Goal: Navigation & Orientation: Find specific page/section

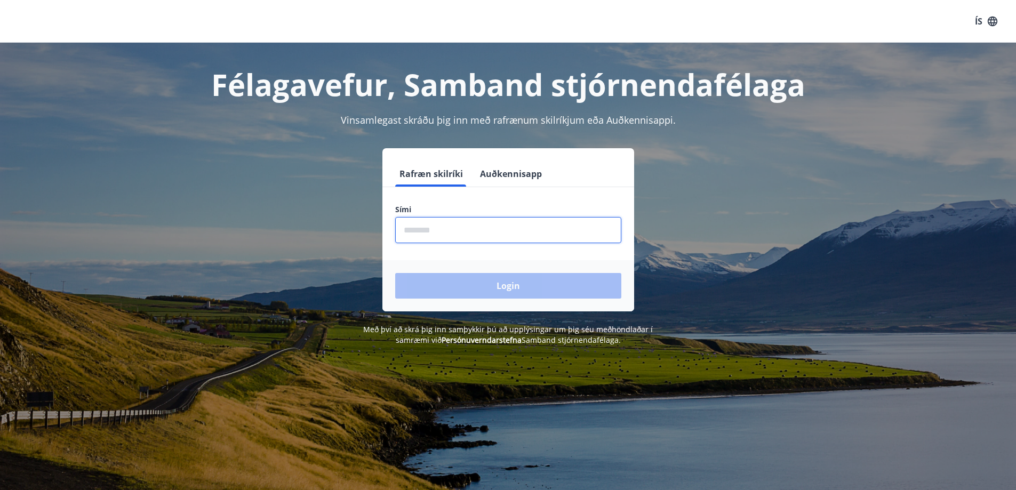
click at [426, 229] on input "phone" at bounding box center [508, 230] width 226 height 26
type input "********"
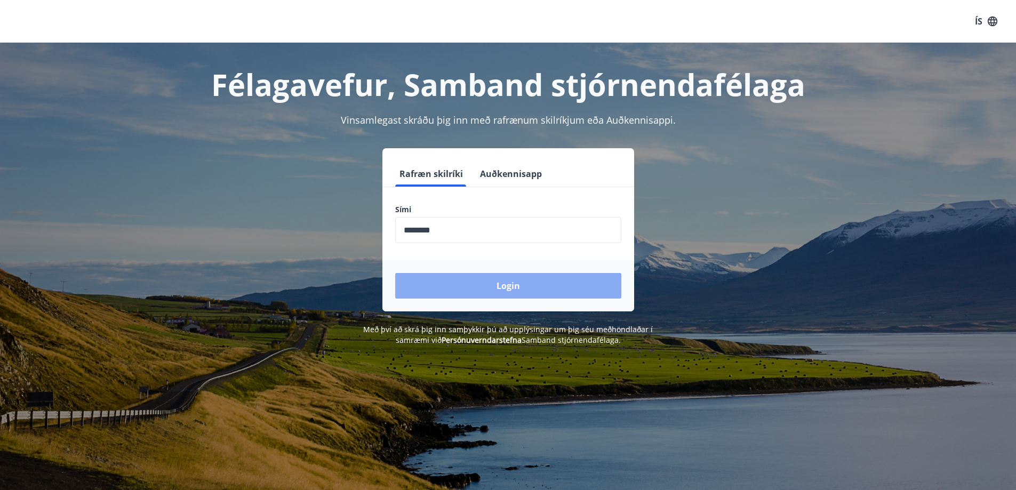
click at [486, 295] on button "Login" at bounding box center [508, 286] width 226 height 26
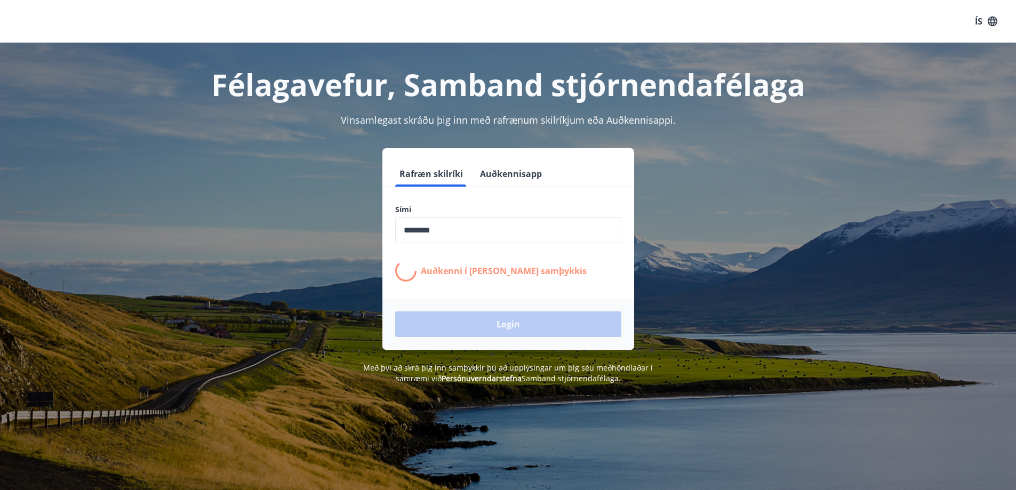
click at [486, 295] on form "Rafræn skilríki Auðkennisapp Sími ​ Auðkenni í síma bíður samþykkis Login" at bounding box center [508, 255] width 252 height 189
click at [479, 366] on span "Með því að skrá þig inn samþykkir þú að upplýsingar um þig séu meðhöndlaðar í s…" at bounding box center [508, 373] width 290 height 21
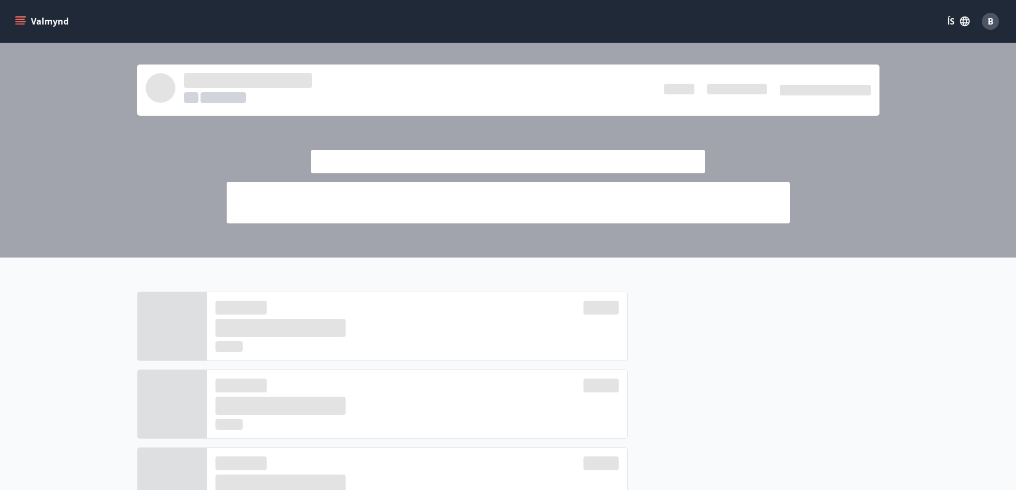
click at [21, 22] on icon "menu" at bounding box center [20, 21] width 11 height 11
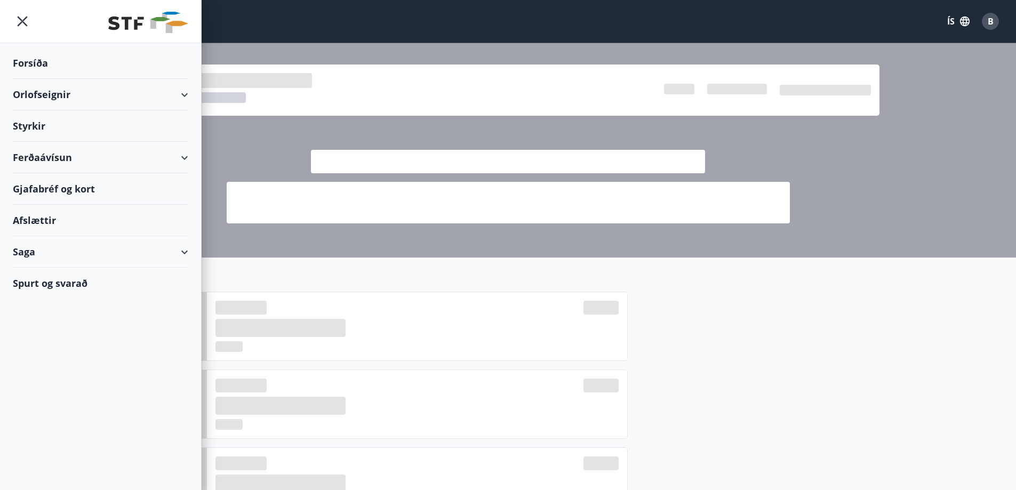
click at [40, 79] on div "Styrkir" at bounding box center [101, 62] width 176 height 31
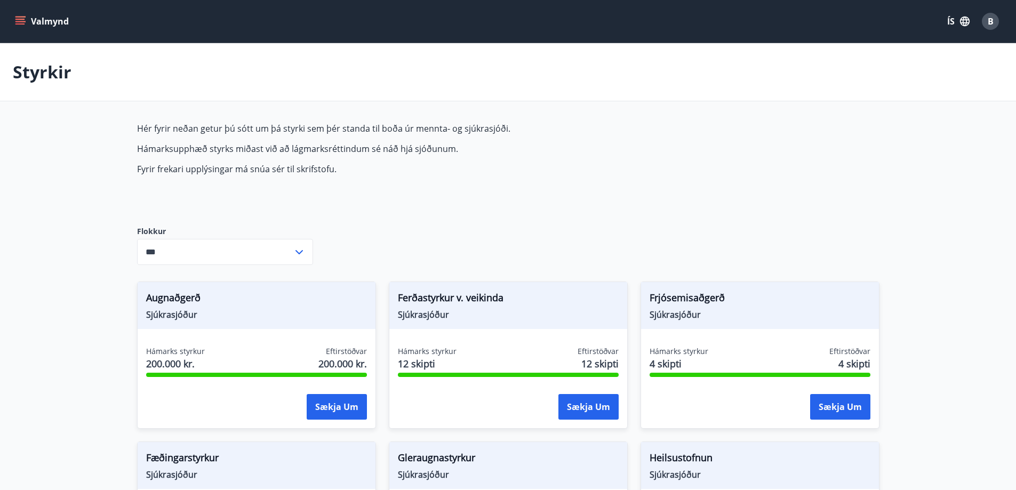
type input "***"
click at [25, 18] on icon "menu" at bounding box center [20, 21] width 11 height 11
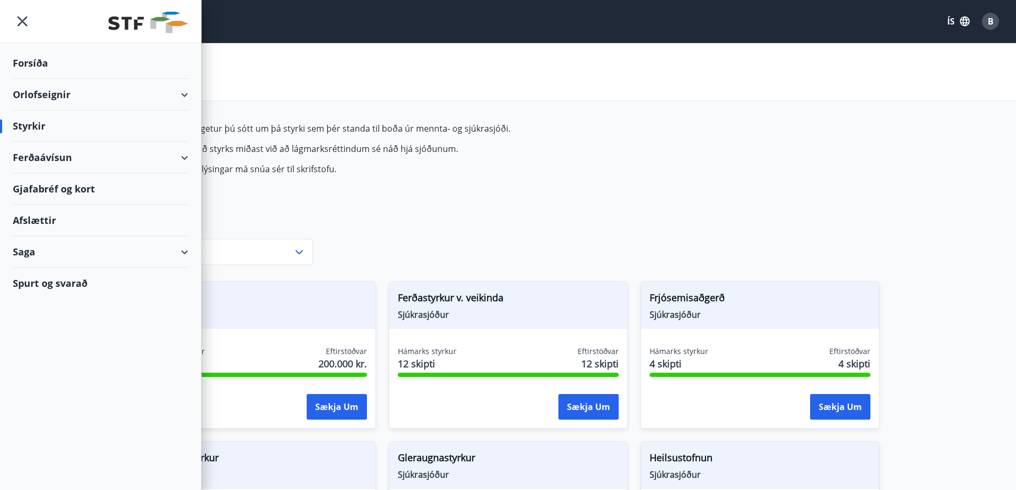
click at [55, 90] on div "Orlofseignir" at bounding box center [101, 94] width 176 height 31
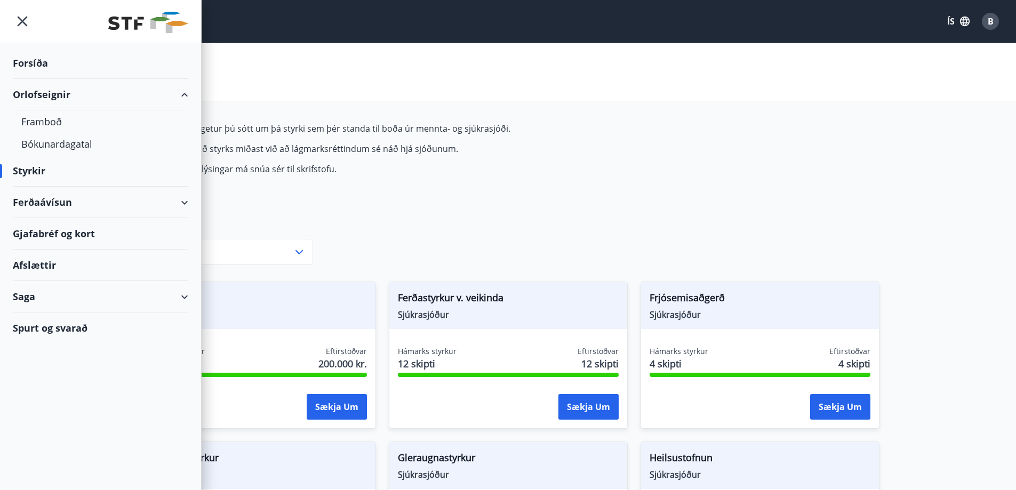
click at [74, 201] on div "Ferðaávísun" at bounding box center [101, 202] width 176 height 31
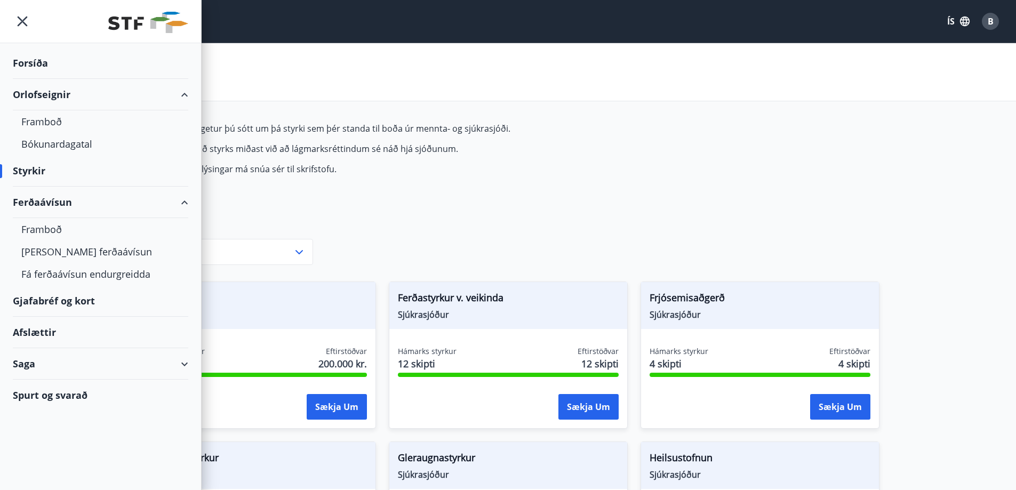
click at [74, 201] on div "Ferðaávísun" at bounding box center [101, 202] width 176 height 31
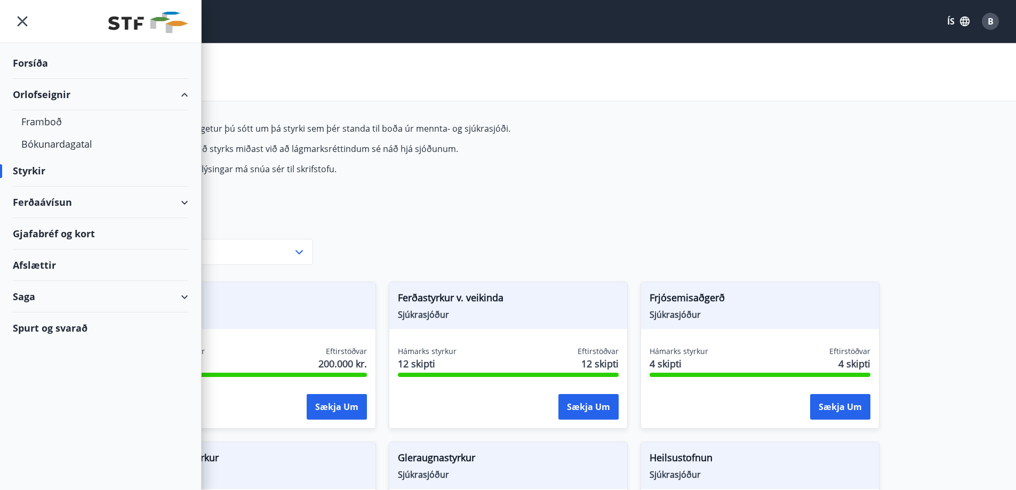
click at [99, 303] on div "Saga" at bounding box center [101, 296] width 176 height 31
click at [49, 410] on div "Inneign" at bounding box center [100, 413] width 158 height 22
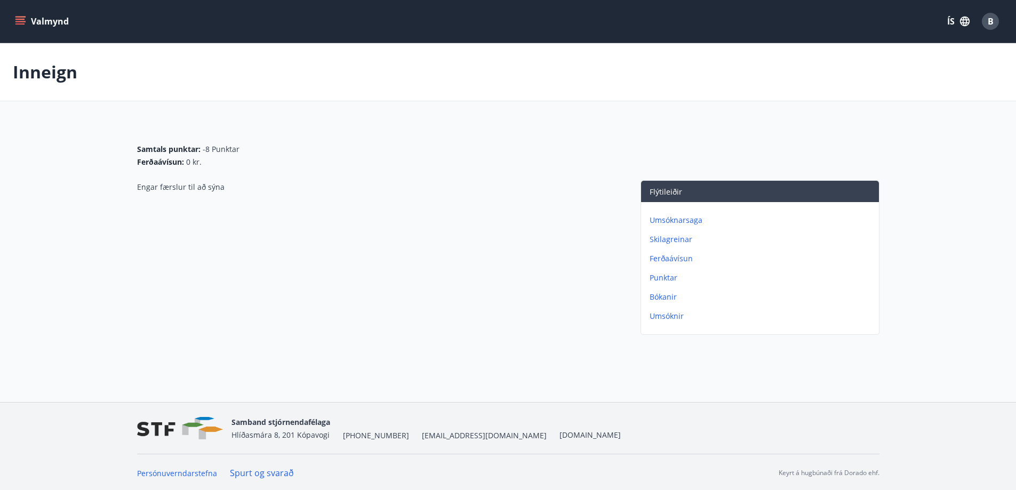
click at [682, 224] on p "Umsóknarsaga" at bounding box center [762, 220] width 225 height 11
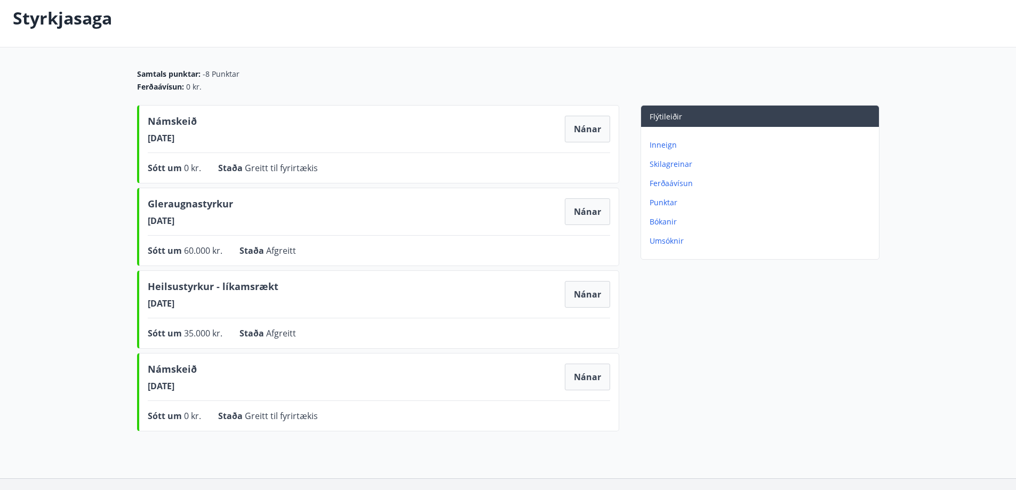
scroll to position [52, 0]
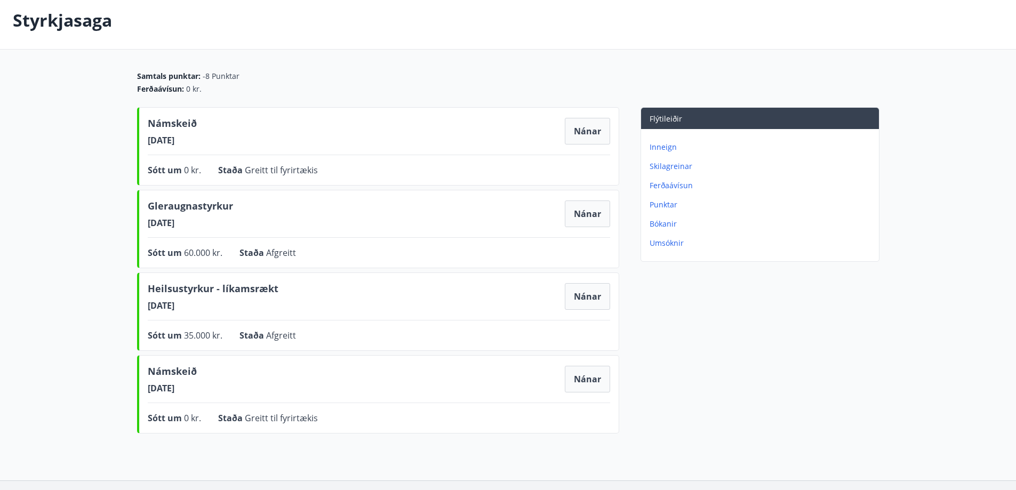
click at [670, 240] on p "Umsóknir" at bounding box center [762, 243] width 225 height 11
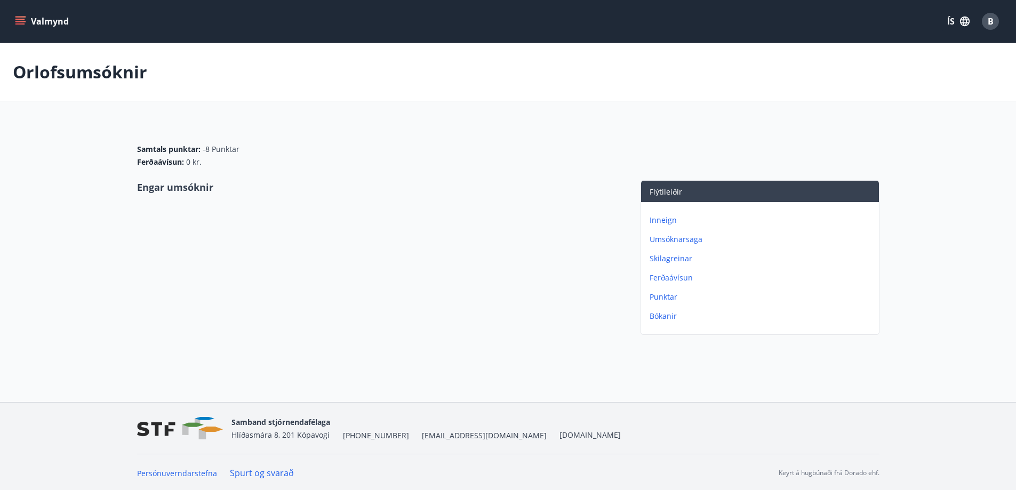
click at [662, 218] on p "Inneign" at bounding box center [762, 220] width 225 height 11
click at [668, 238] on p "Skilagreinar" at bounding box center [762, 239] width 225 height 11
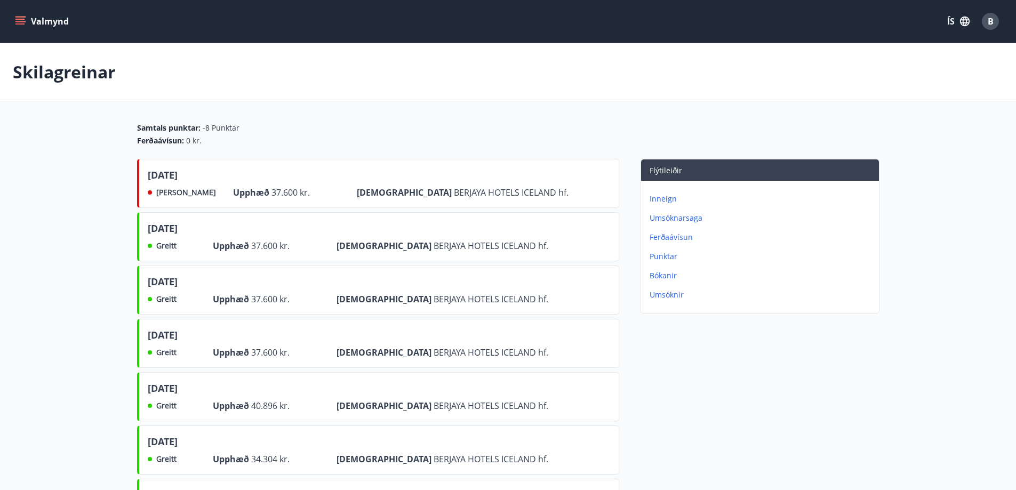
click at [676, 229] on div "Inneign Umsóknarsaga Ferðaávísun Punktar Bókanir Umsóknir" at bounding box center [760, 243] width 238 height 124
click at [675, 236] on p "Ferðaávísun" at bounding box center [762, 237] width 225 height 11
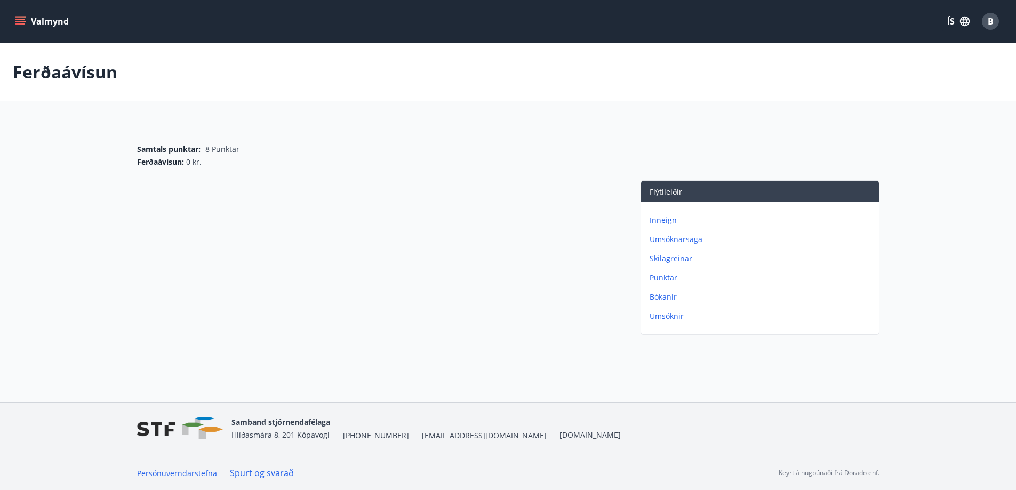
click at [670, 276] on p "Punktar" at bounding box center [762, 278] width 225 height 11
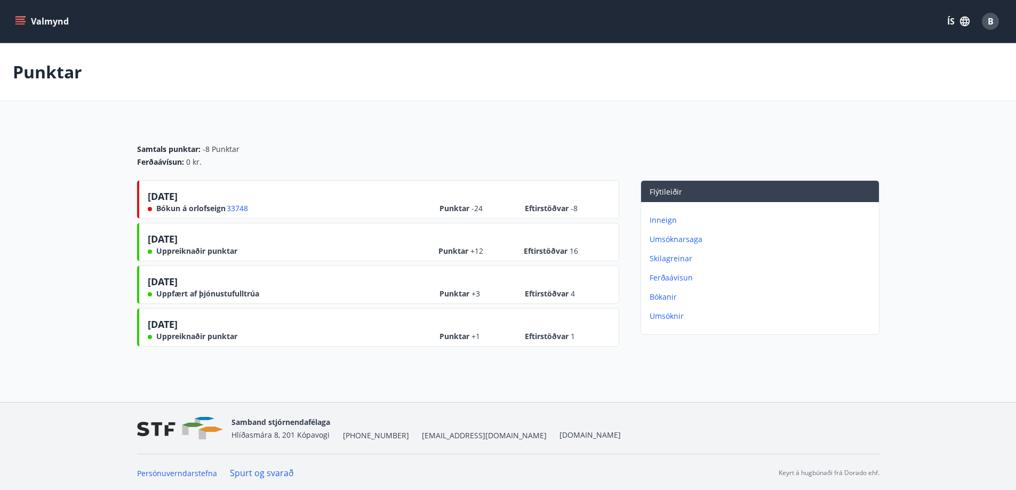
click at [671, 298] on p "Bókanir" at bounding box center [762, 297] width 225 height 11
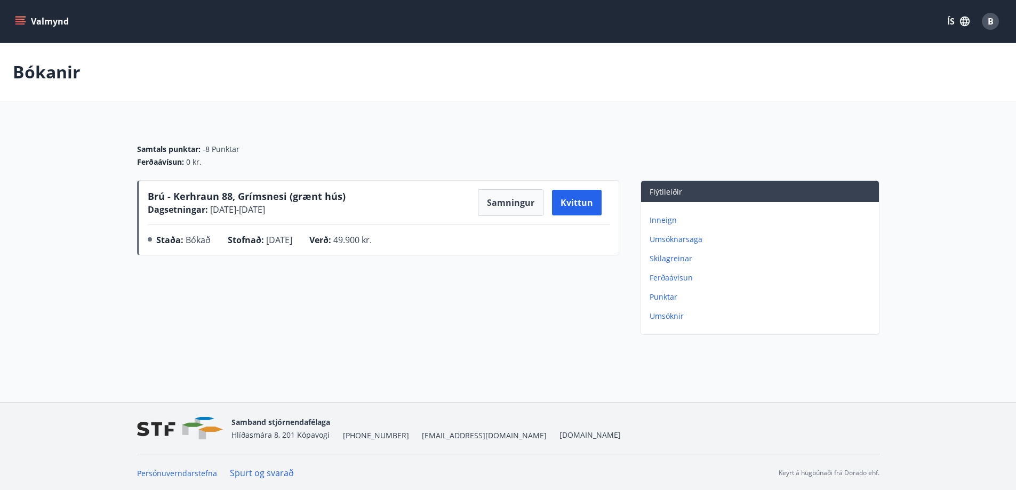
click at [672, 316] on p "Umsóknir" at bounding box center [762, 316] width 225 height 11
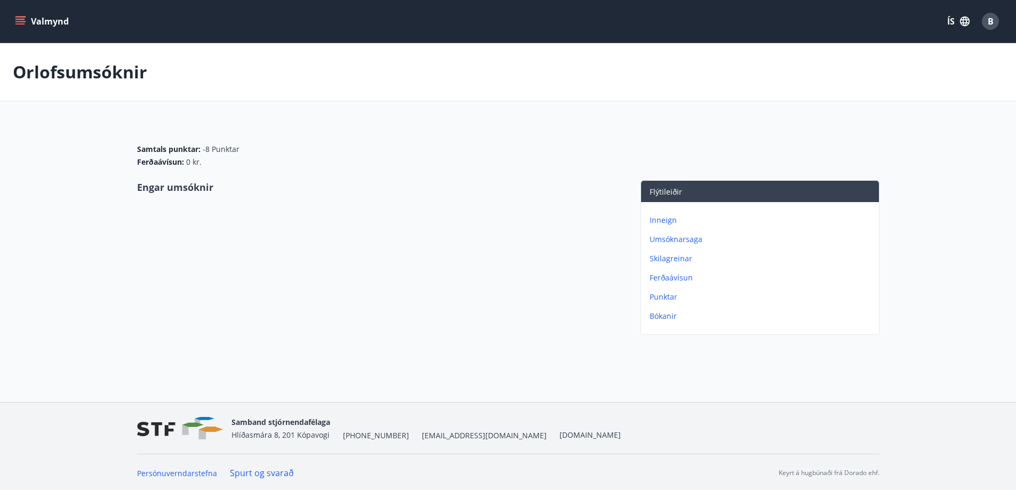
click at [23, 25] on icon "menu" at bounding box center [20, 23] width 10 height 1
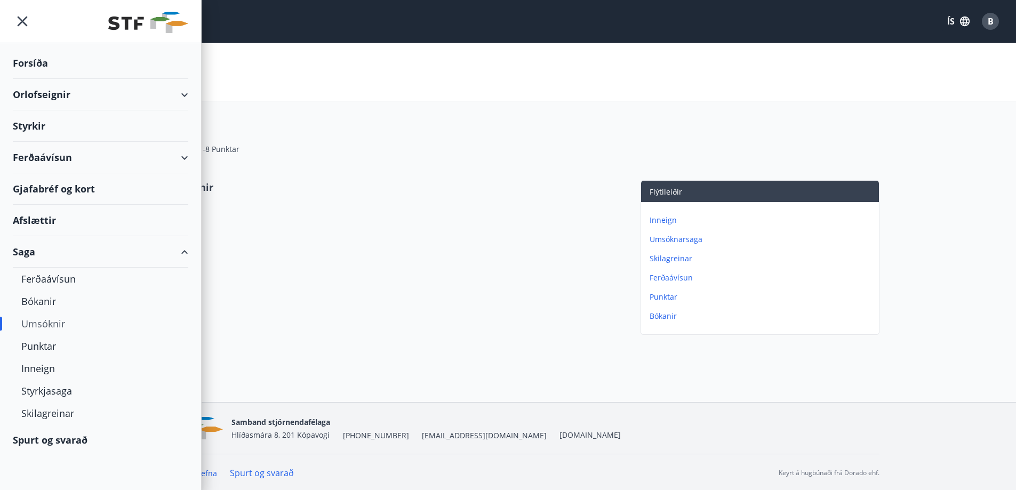
scroll to position [2, 0]
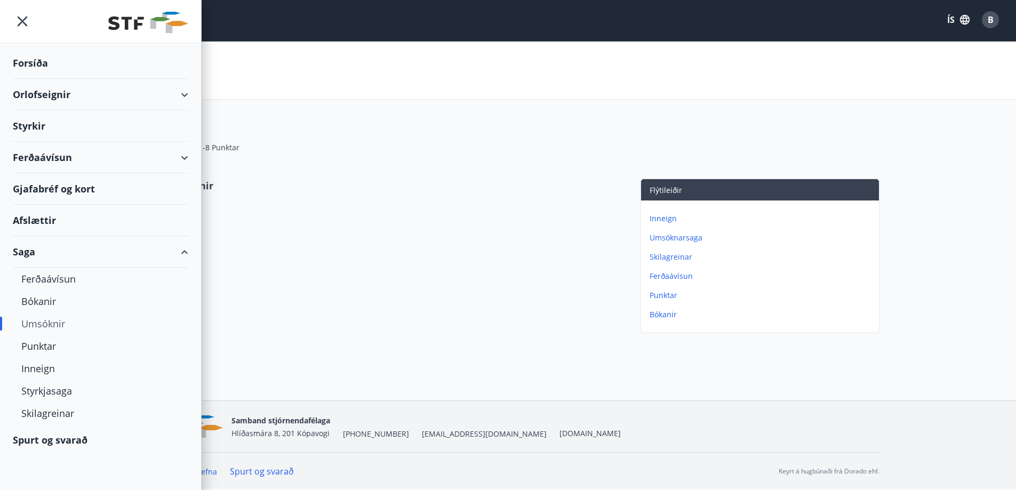
click at [85, 157] on div "Ferðaávísun" at bounding box center [101, 157] width 176 height 31
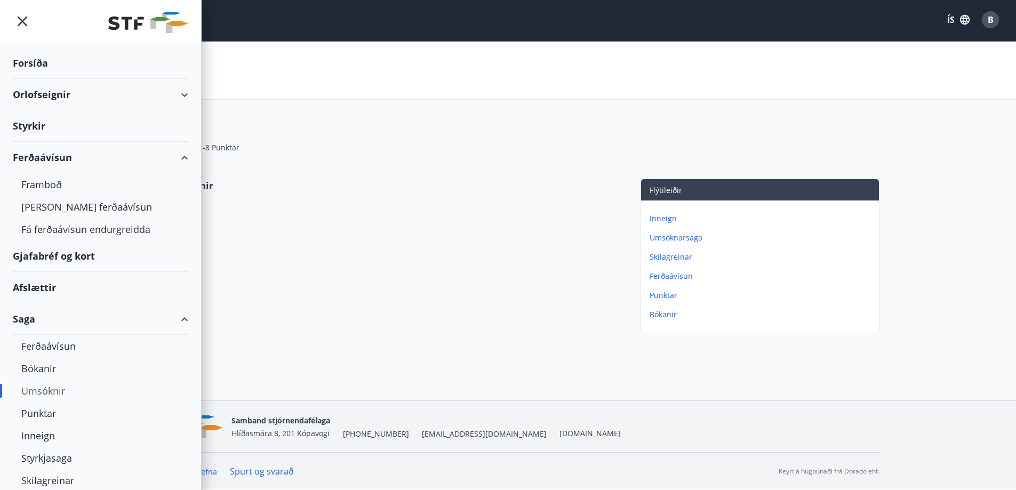
click at [85, 157] on div "Ferðaávísun" at bounding box center [101, 157] width 176 height 31
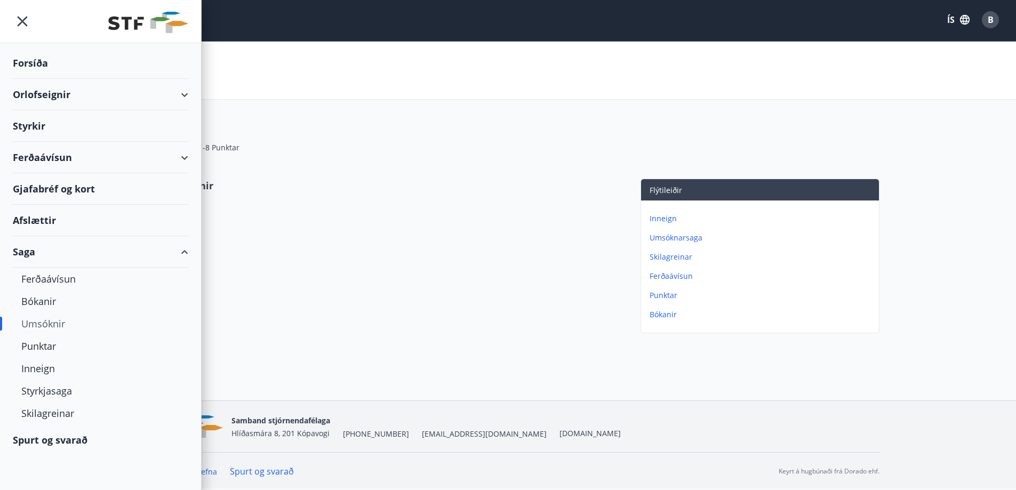
click at [37, 79] on div "Styrkir" at bounding box center [101, 62] width 176 height 31
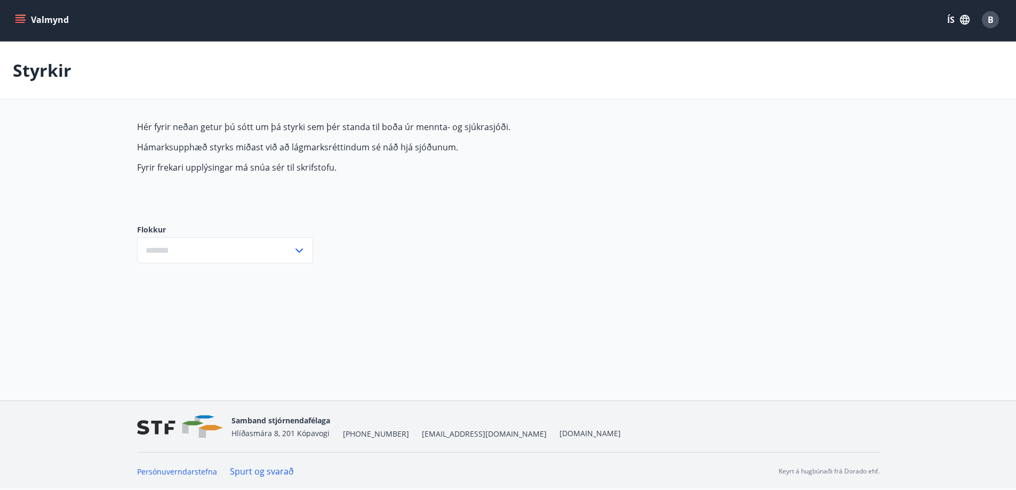
type input "***"
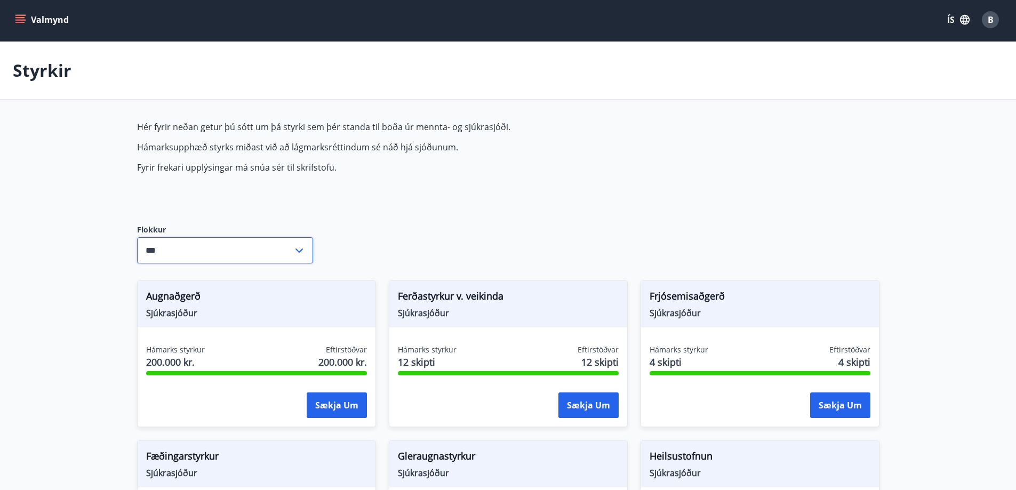
click at [293, 255] on div "*** ​" at bounding box center [225, 250] width 176 height 26
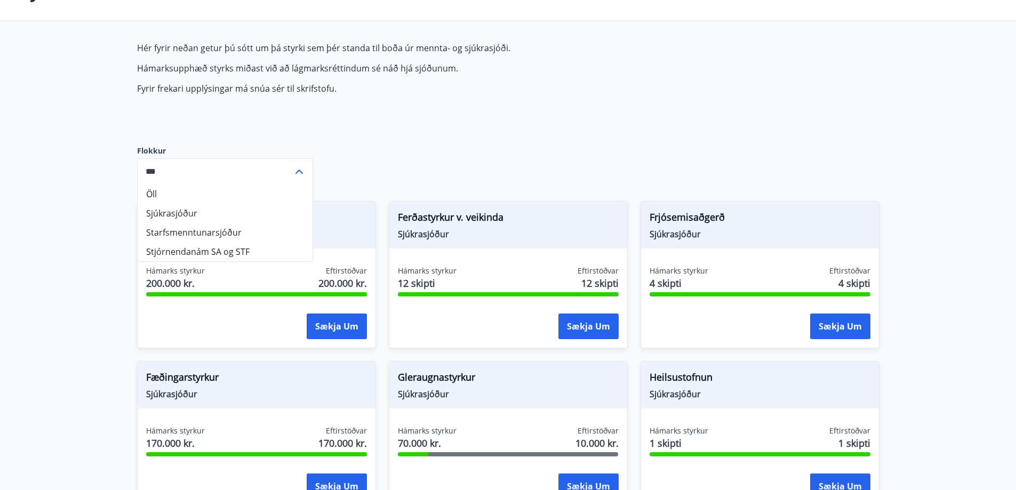
scroll to position [82, 0]
click at [298, 170] on icon at bounding box center [299, 171] width 7 height 4
